Goal: Transaction & Acquisition: Purchase product/service

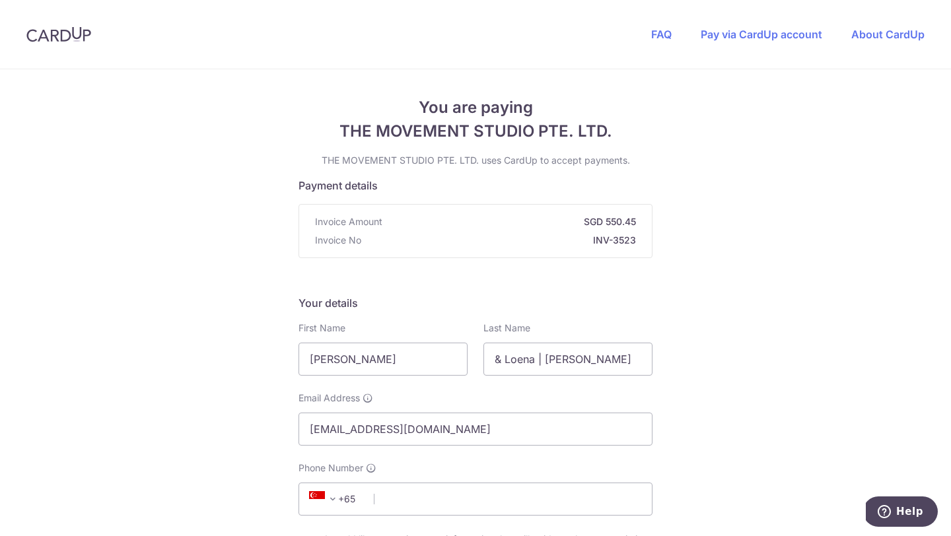
scroll to position [81, 0]
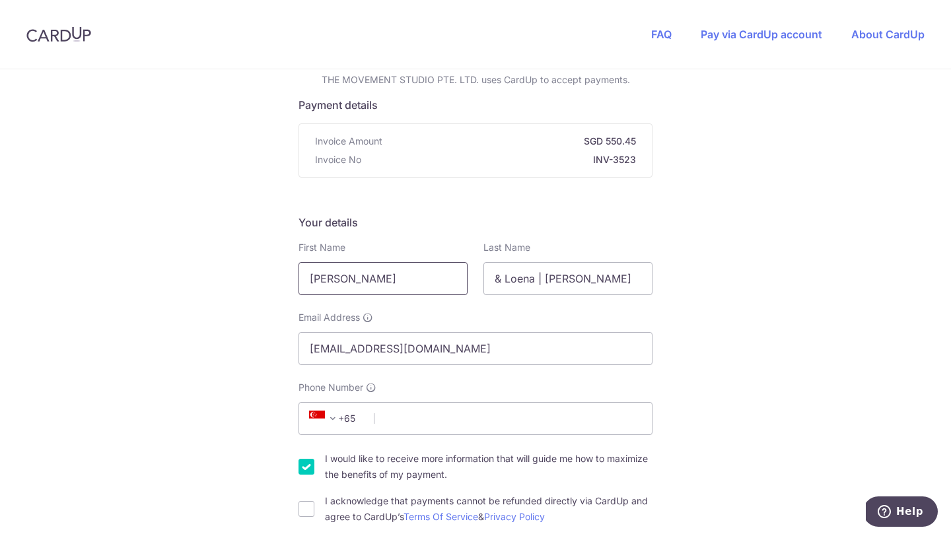
click at [439, 277] on input "[PERSON_NAME]" at bounding box center [383, 278] width 169 height 33
type input "S"
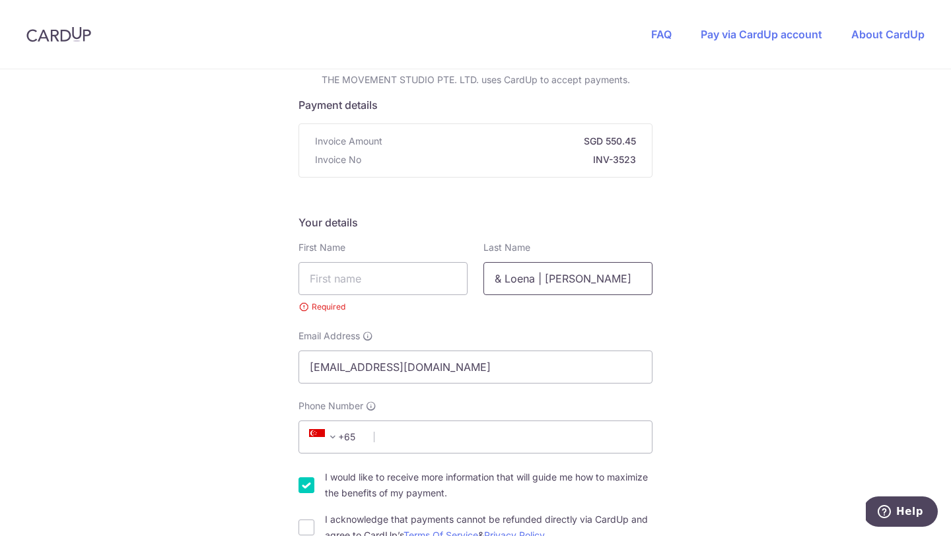
click at [627, 283] on input "& Loena | [PERSON_NAME]" at bounding box center [567, 278] width 169 height 33
type input "&"
click at [473, 369] on input "[EMAIL_ADDRESS][DOMAIN_NAME]" at bounding box center [476, 367] width 354 height 33
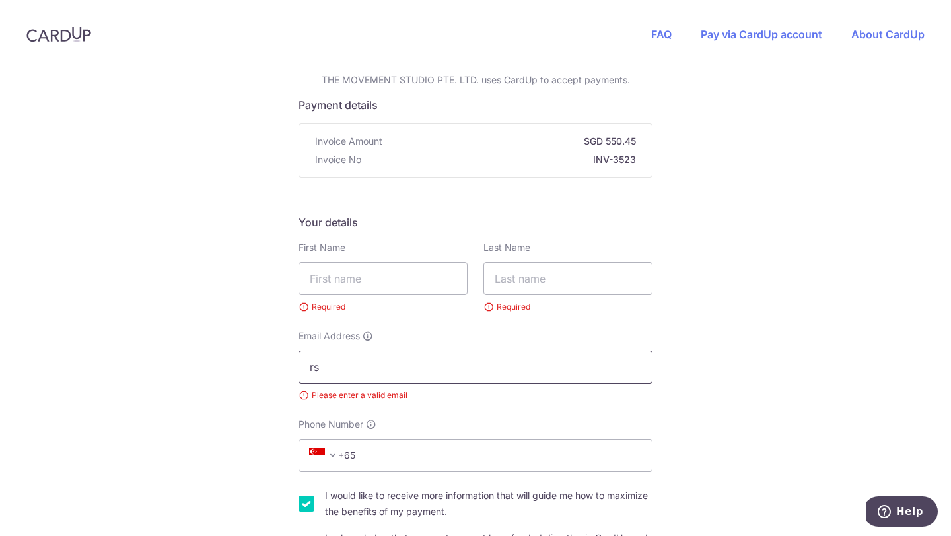
type input "r"
click at [335, 279] on input "text" at bounding box center [383, 278] width 169 height 33
type input "LOENA"
click at [541, 279] on input "text" at bounding box center [567, 278] width 169 height 33
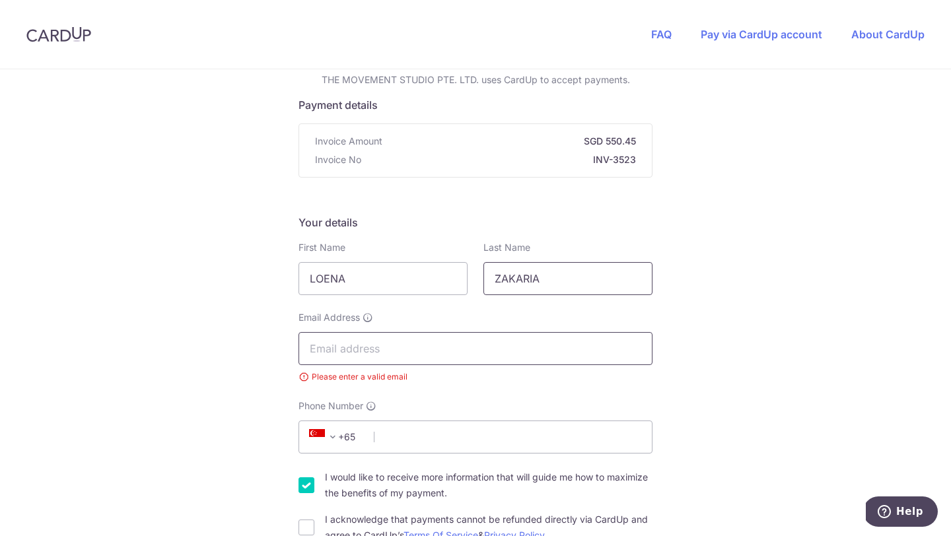
type input "ZAKARIA"
click at [450, 349] on input "Email Address" at bounding box center [476, 348] width 354 height 33
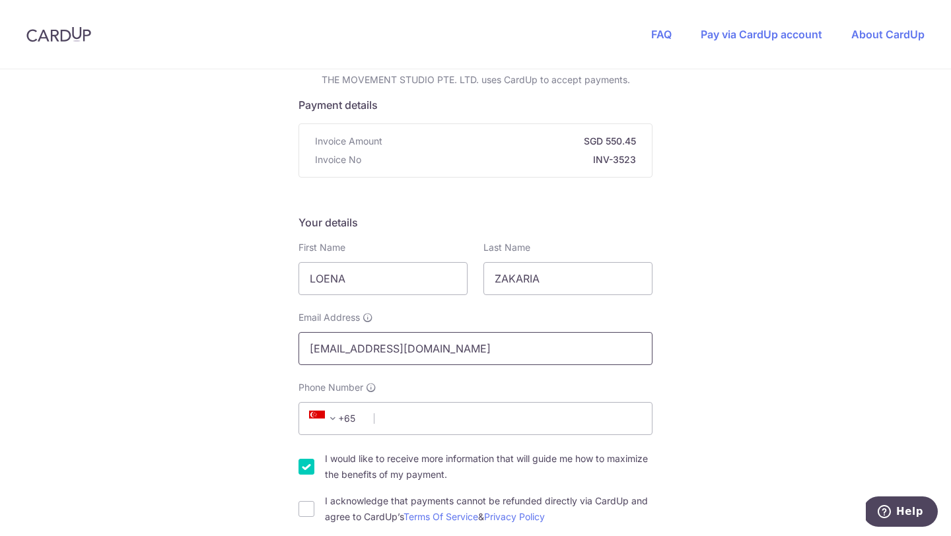
type input "[EMAIL_ADDRESS][DOMAIN_NAME]"
click at [487, 419] on input "Phone Number" at bounding box center [476, 418] width 354 height 33
type input "85315390"
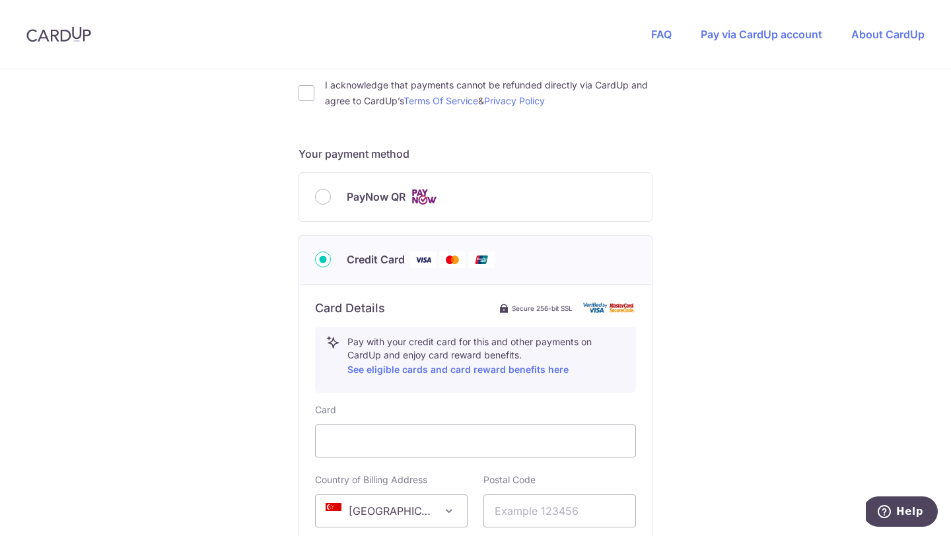
scroll to position [514, 0]
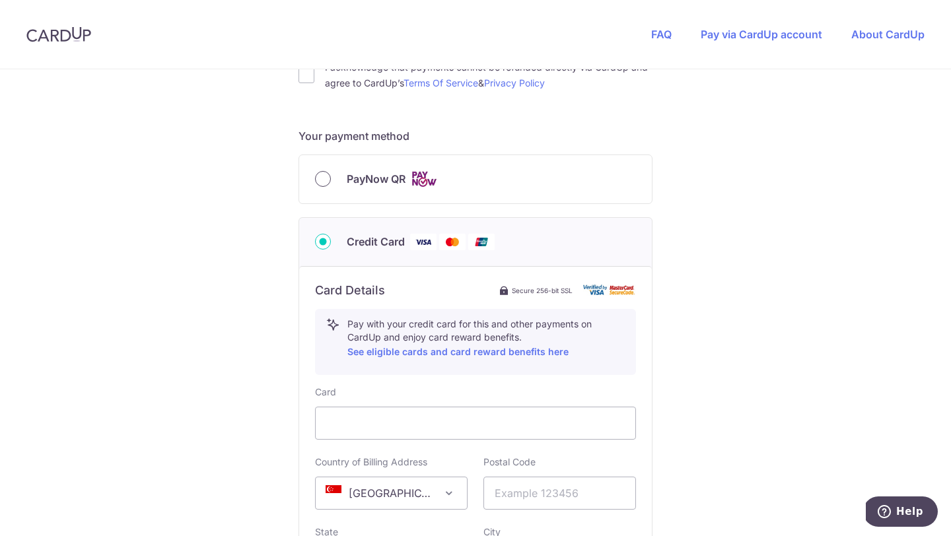
click at [328, 181] on input "PayNow QR" at bounding box center [323, 179] width 16 height 16
radio input "true"
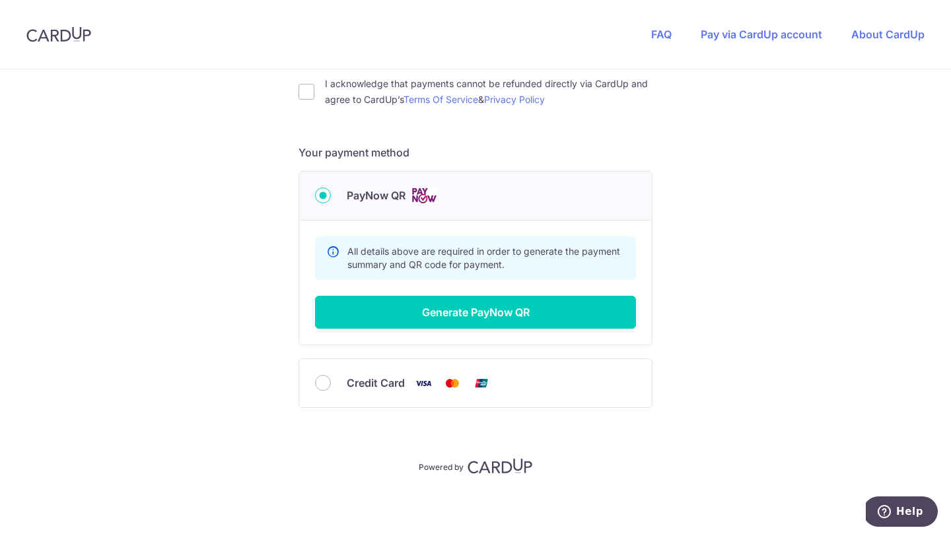
scroll to position [497, 0]
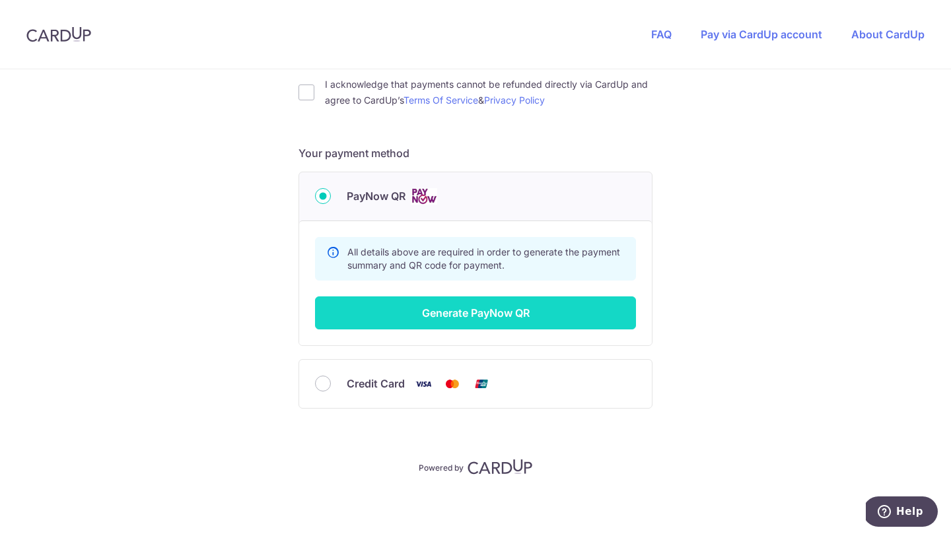
click at [452, 312] on button "Generate PayNow QR" at bounding box center [475, 313] width 321 height 33
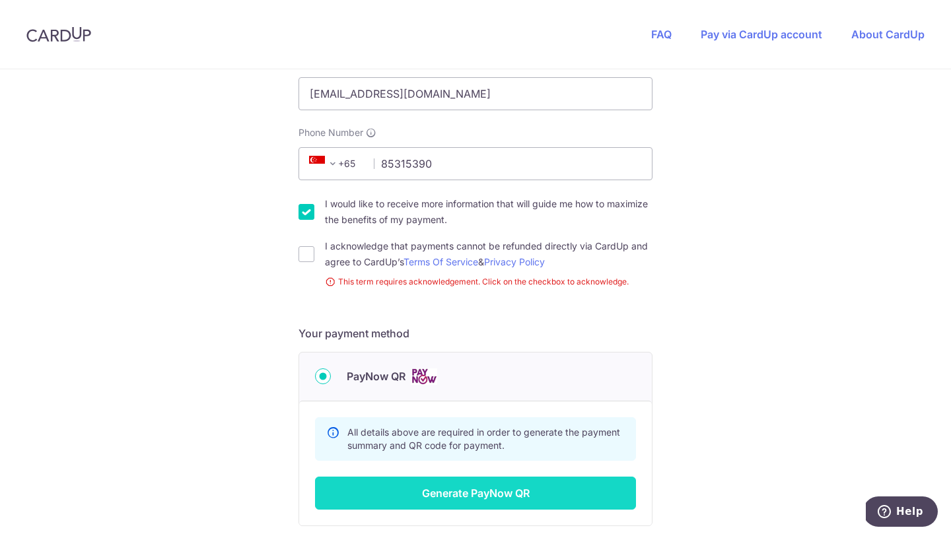
scroll to position [334, 0]
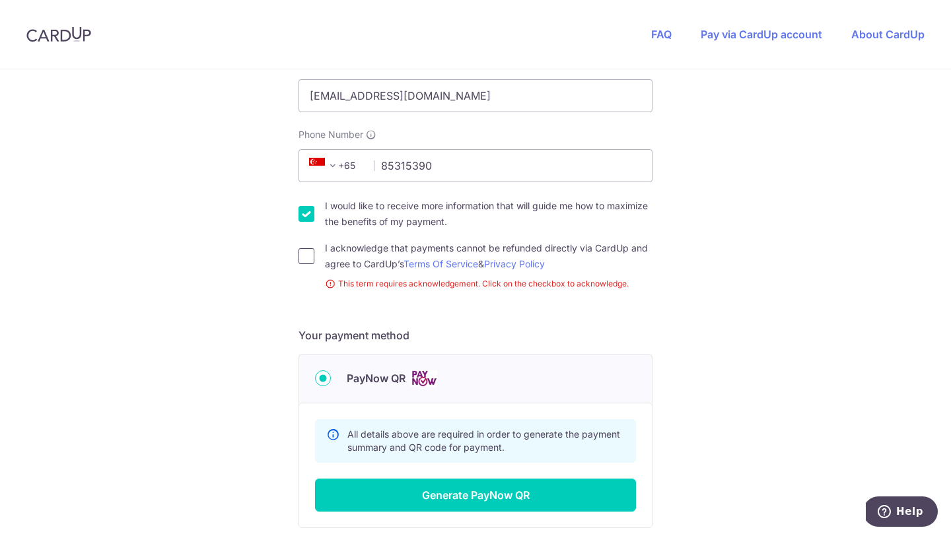
click at [308, 254] on input "I acknowledge that payments cannot be refunded directly via CardUp and agree to…" at bounding box center [307, 256] width 16 height 16
checkbox input "true"
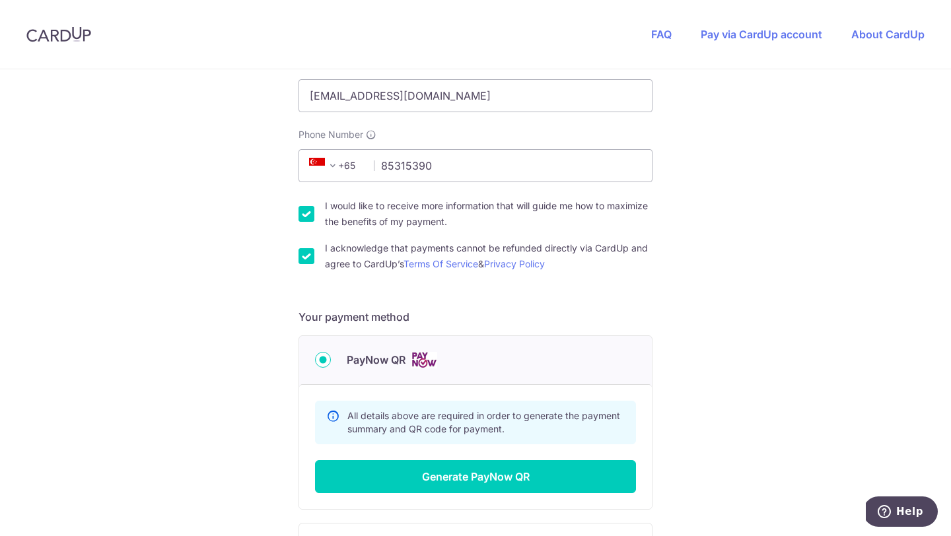
scroll to position [497, 0]
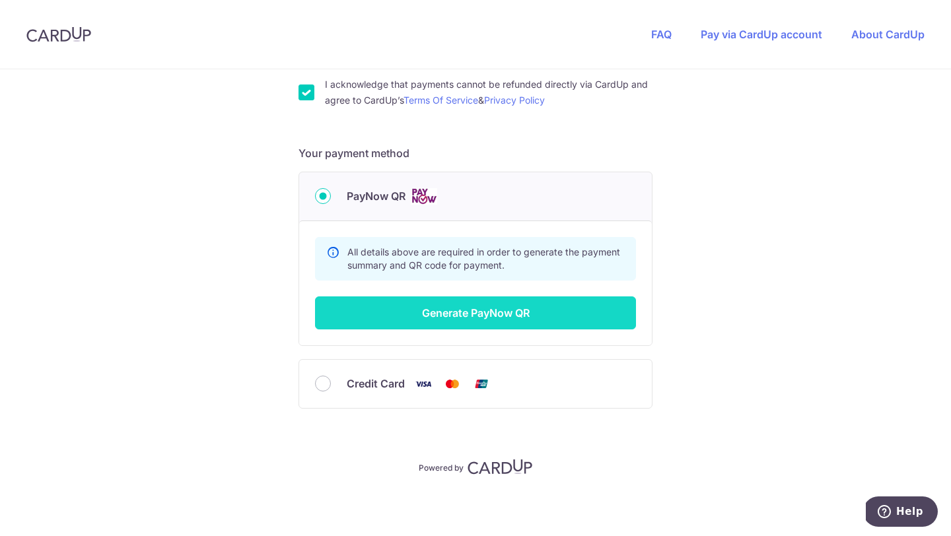
click at [431, 306] on button "Generate PayNow QR" at bounding box center [475, 313] width 321 height 33
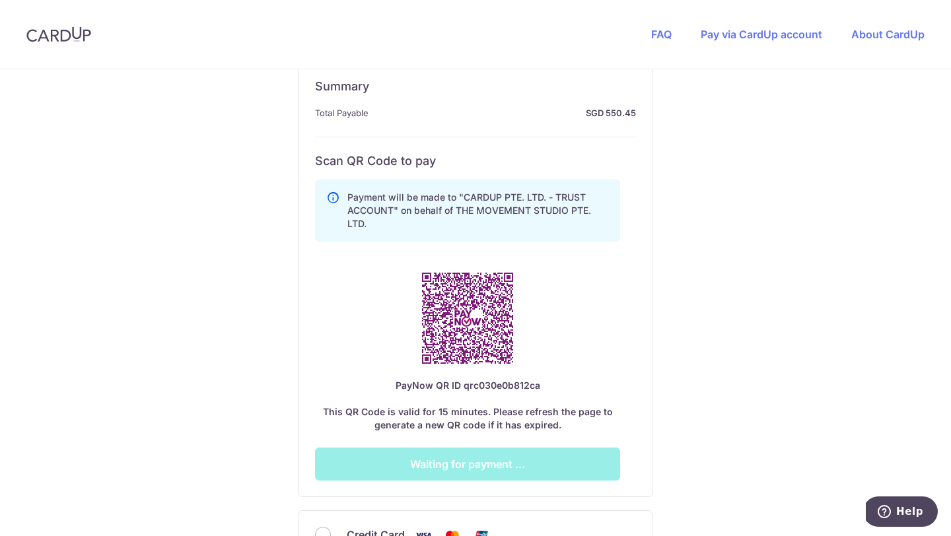
scroll to position [656, 0]
